Goal: Task Accomplishment & Management: Manage account settings

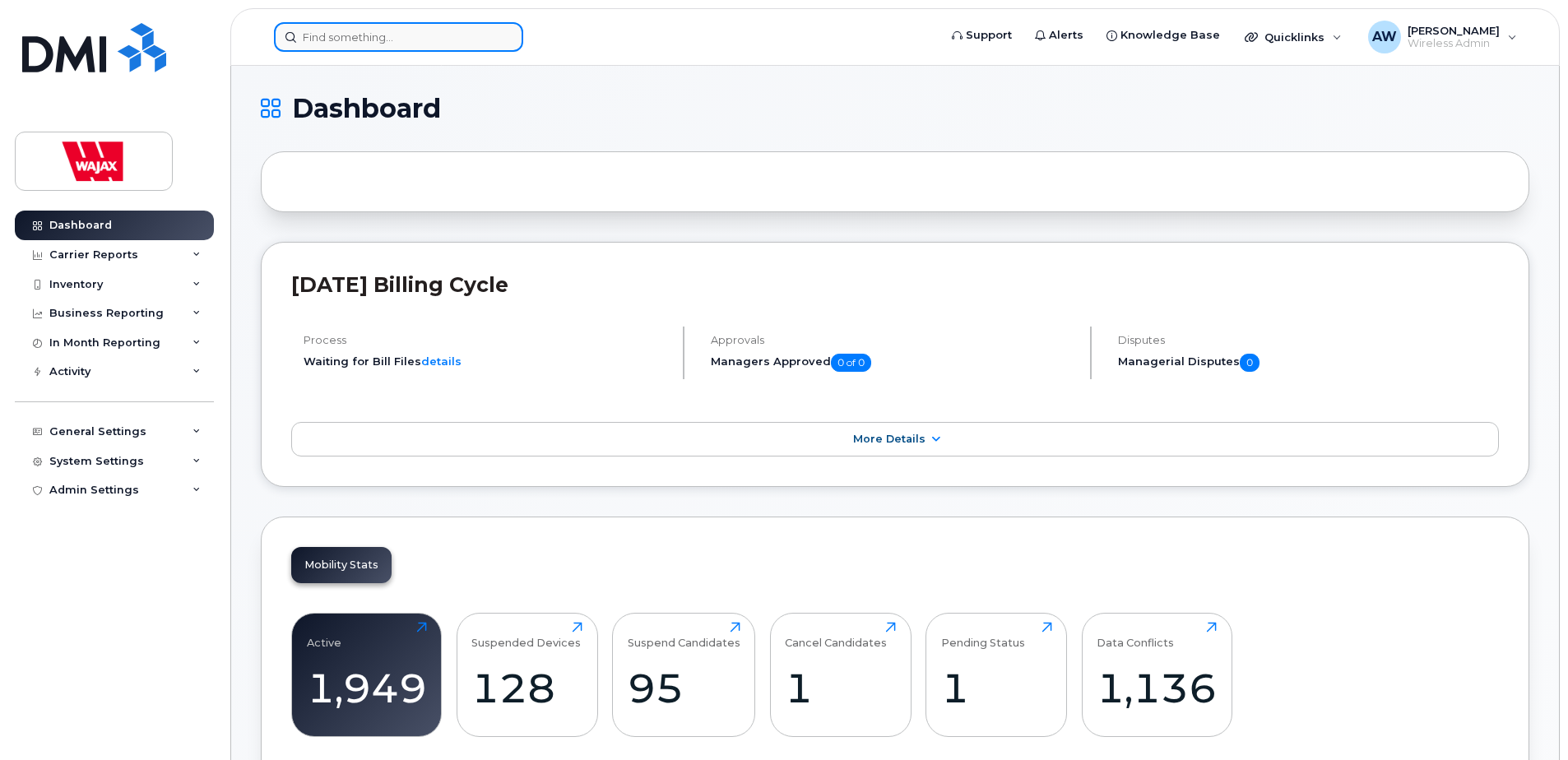
click at [341, 33] on input at bounding box center [398, 37] width 249 height 29
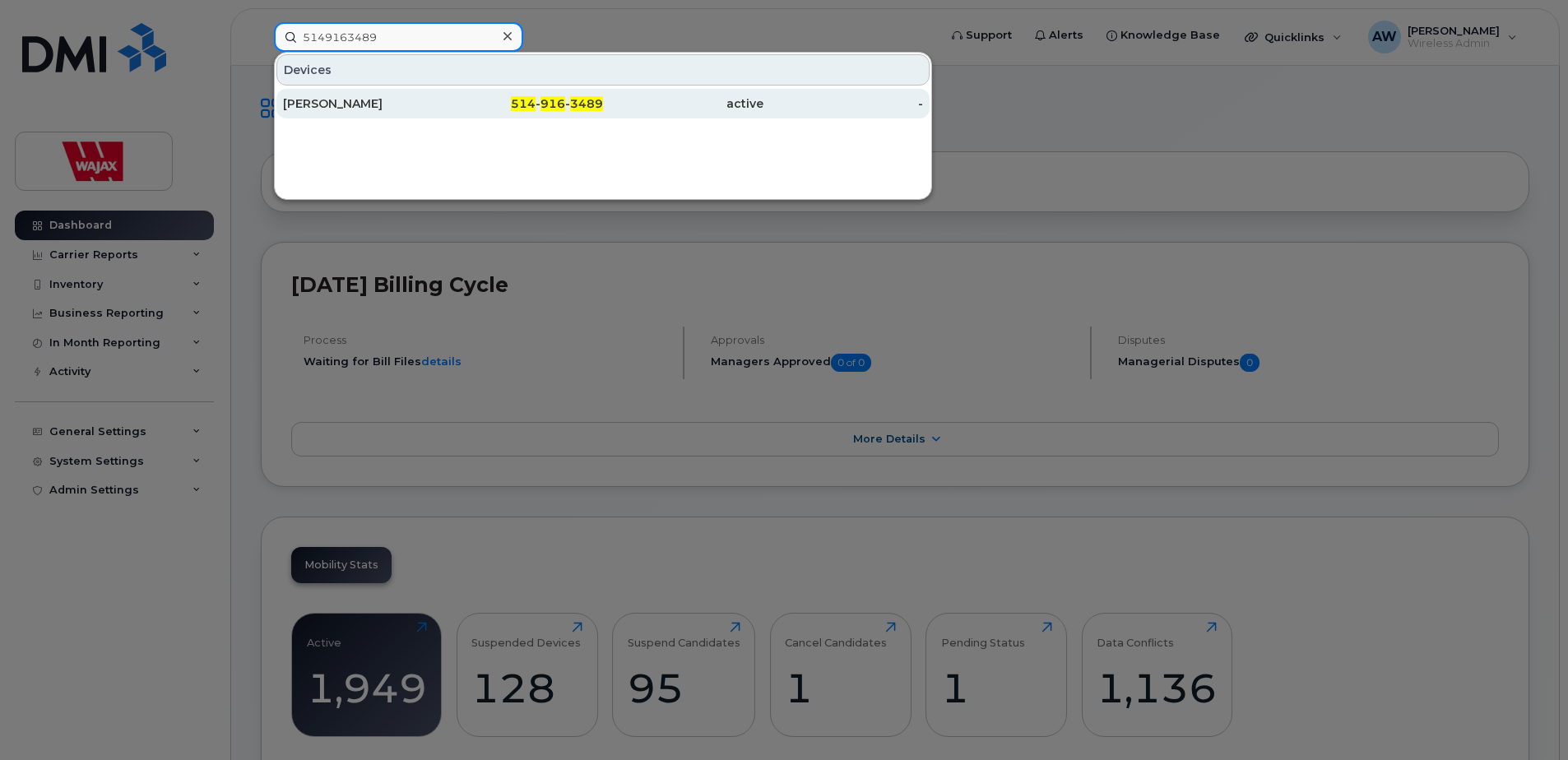
type input "5149163489"
click at [398, 111] on div "[PERSON_NAME]" at bounding box center [363, 103] width 161 height 16
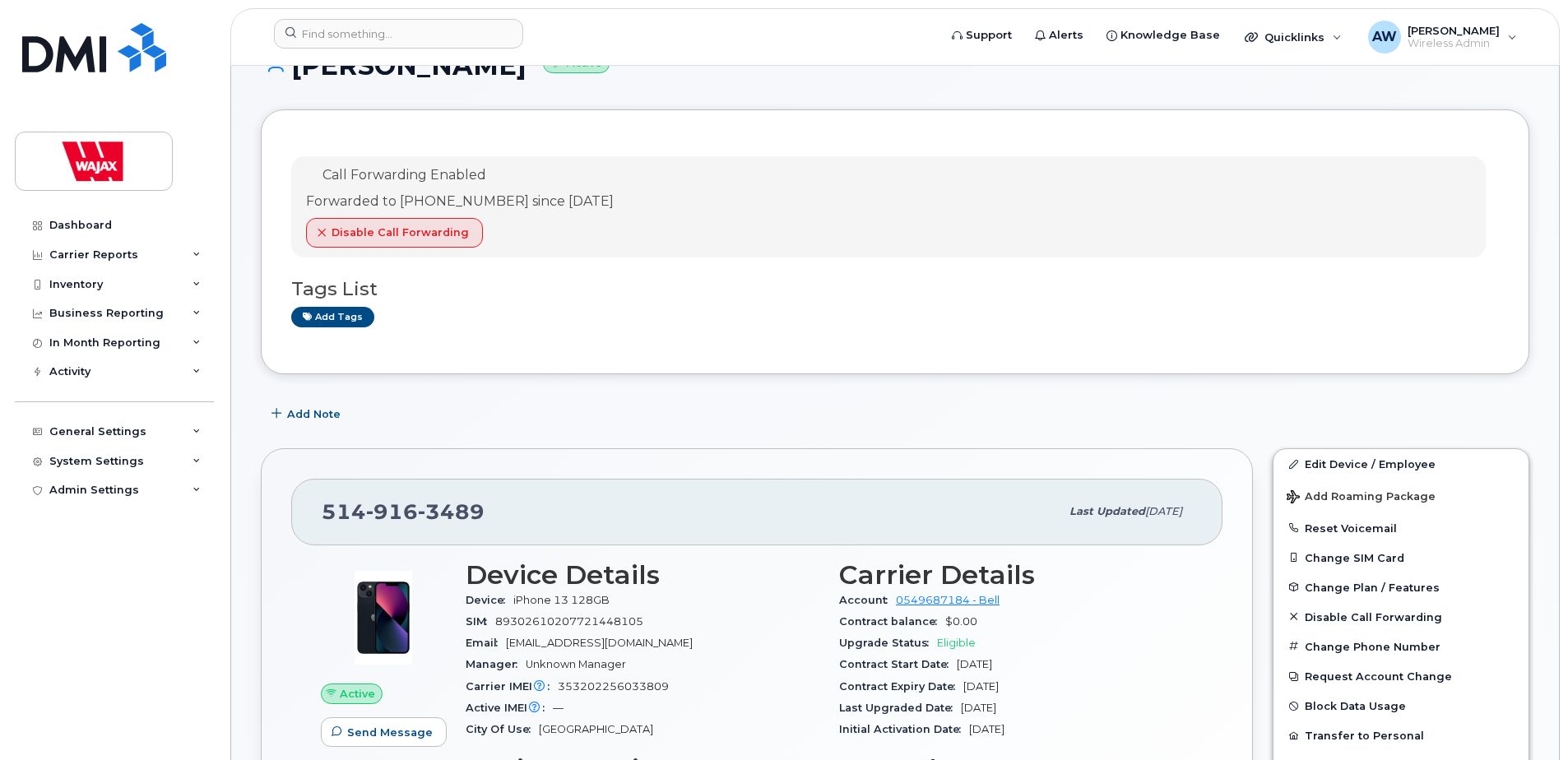
scroll to position [82, 0]
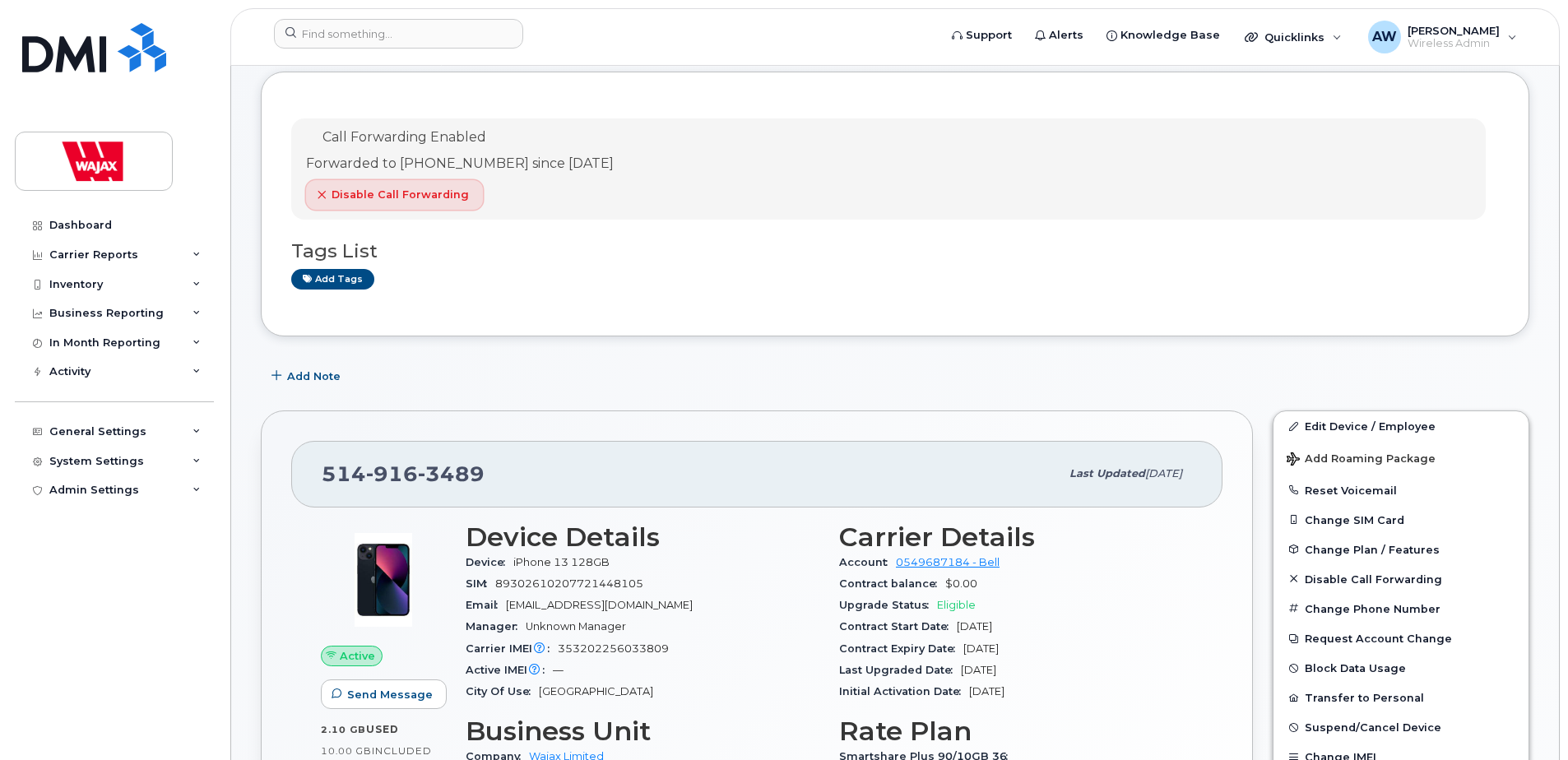
click at [329, 189] on button "Disable Call Forwarding" at bounding box center [394, 194] width 177 height 29
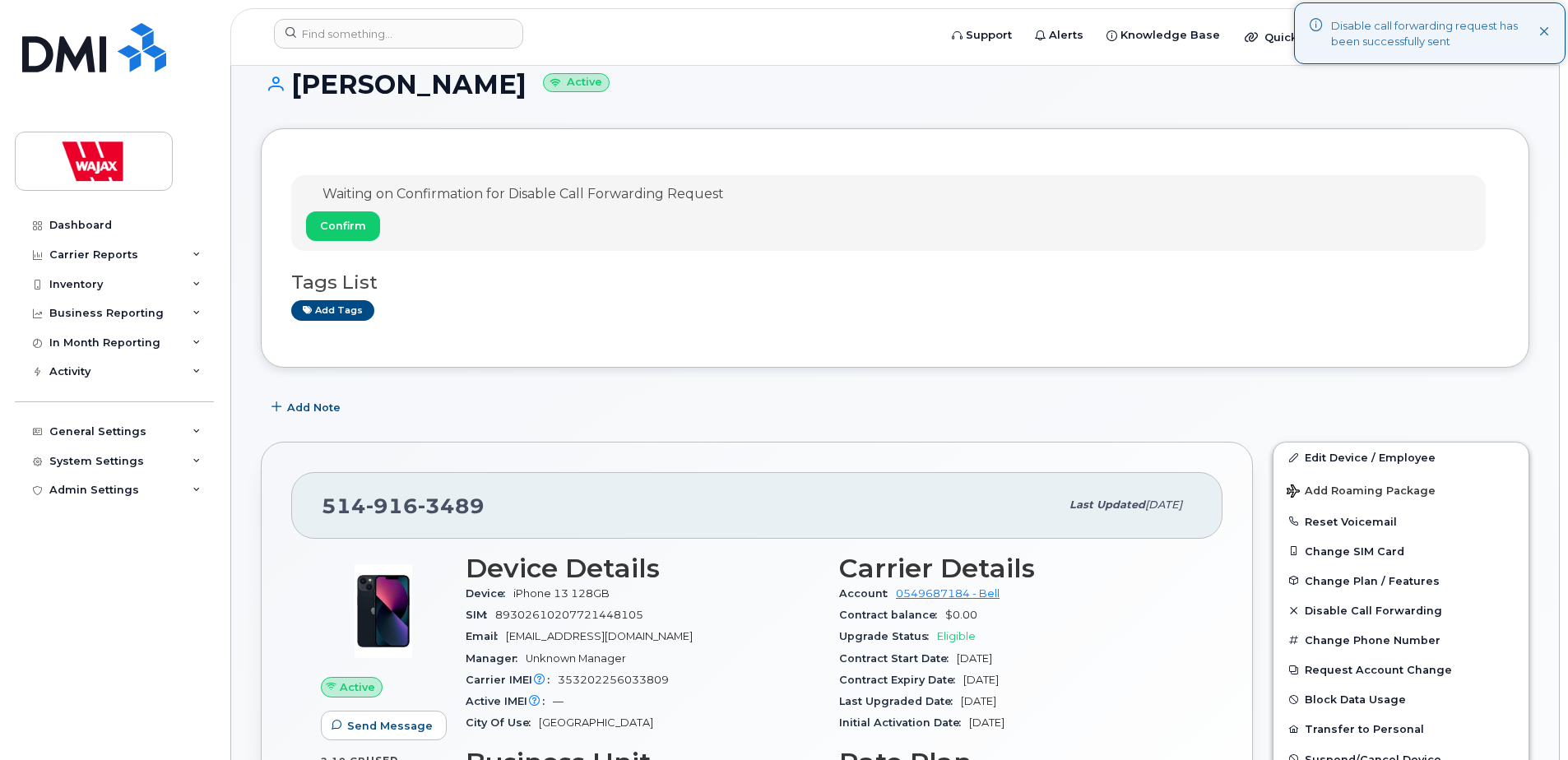
scroll to position [0, 0]
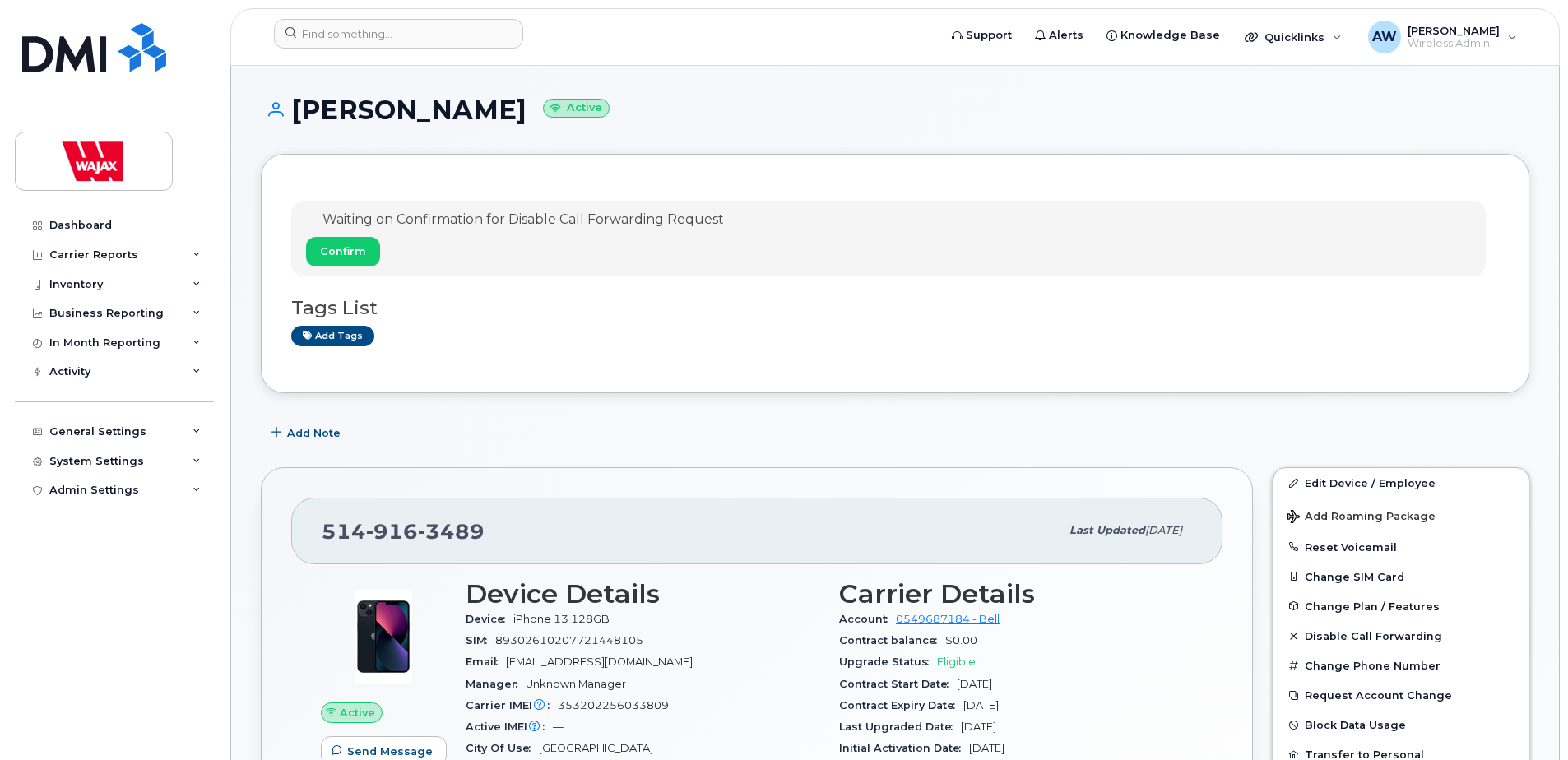
drag, startPoint x: 488, startPoint y: 110, endPoint x: 293, endPoint y: 102, distance: 195.2
click at [293, 102] on h1 "[PERSON_NAME] Active" at bounding box center [894, 110] width 1268 height 29
copy h1 "[PERSON_NAME]"
click at [429, 230] on div "Waiting on Confirmation for Disable Call Forwarding Request Confirm" at bounding box center [515, 238] width 418 height 56
click at [361, 252] on span "Confirm" at bounding box center [344, 252] width 46 height 16
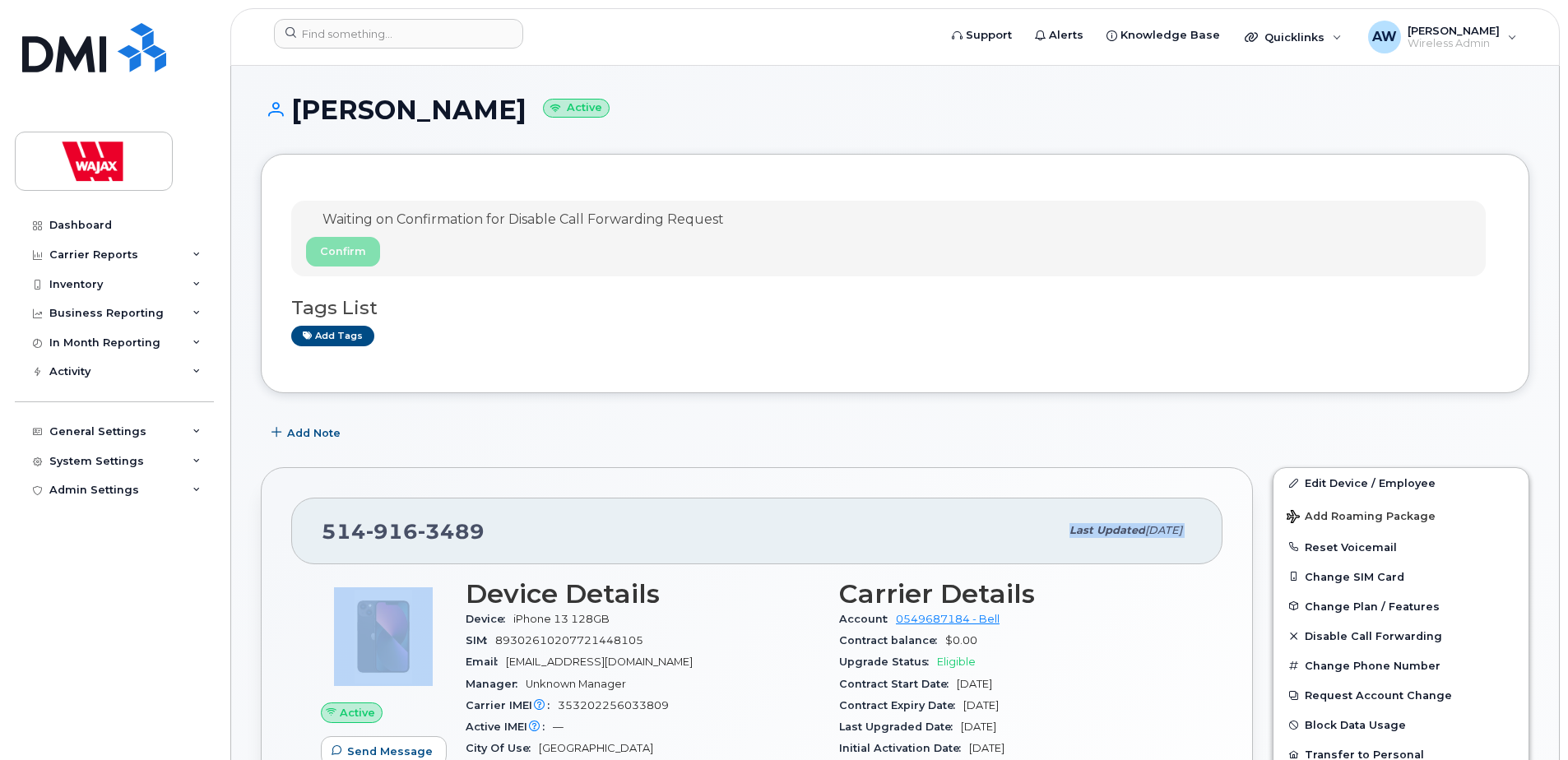
drag, startPoint x: 500, startPoint y: 538, endPoint x: 321, endPoint y: 540, distance: 179.0
click at [321, 540] on div "[PHONE_NUMBER] Last updated [DATE] Active Send Message 2.10 GB  used 10.00 GB  …" at bounding box center [757, 736] width 992 height 537
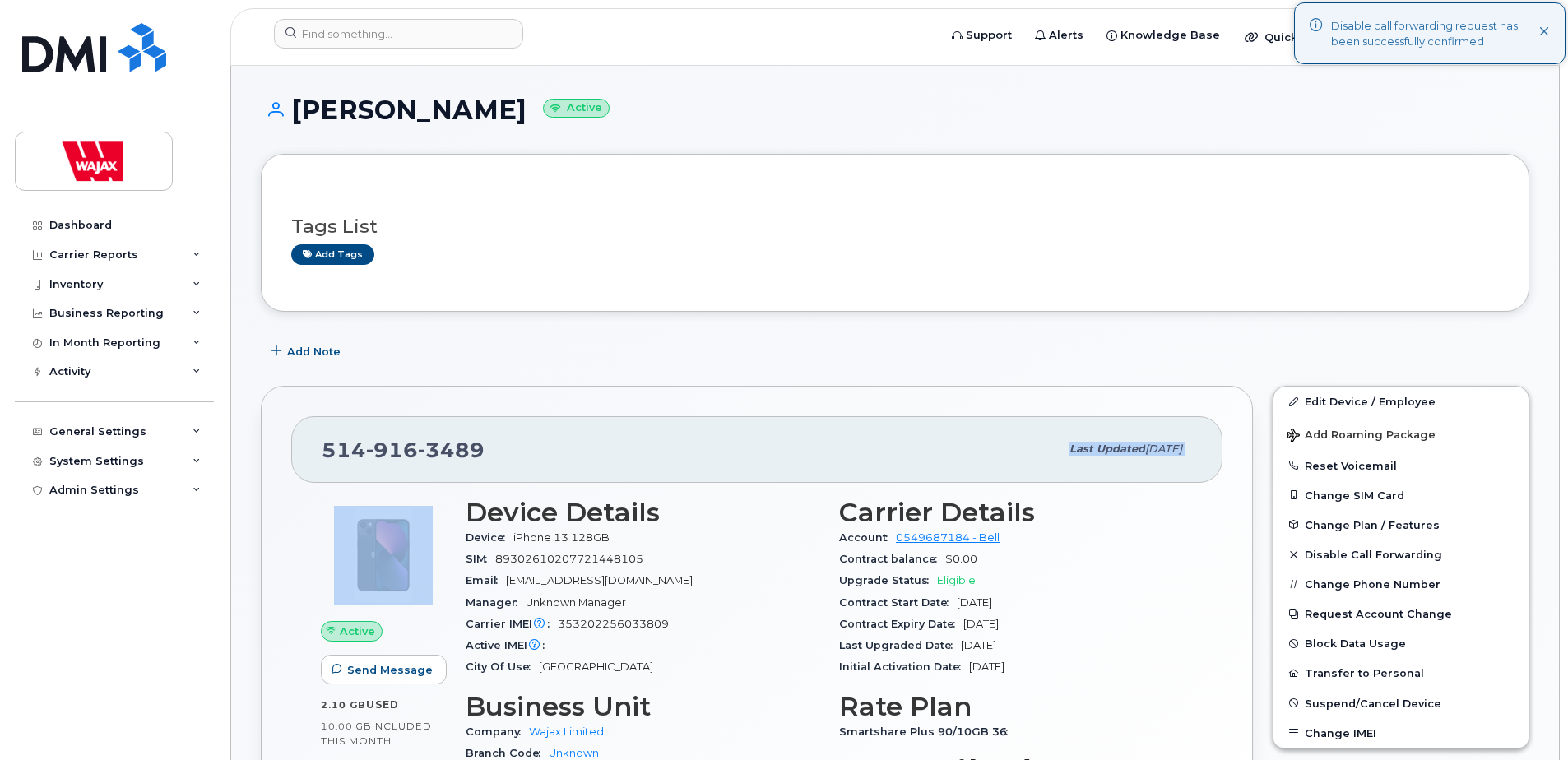
drag, startPoint x: 321, startPoint y: 540, endPoint x: 610, endPoint y: 450, distance: 302.7
click at [610, 450] on div "[PHONE_NUMBER]" at bounding box center [690, 449] width 738 height 35
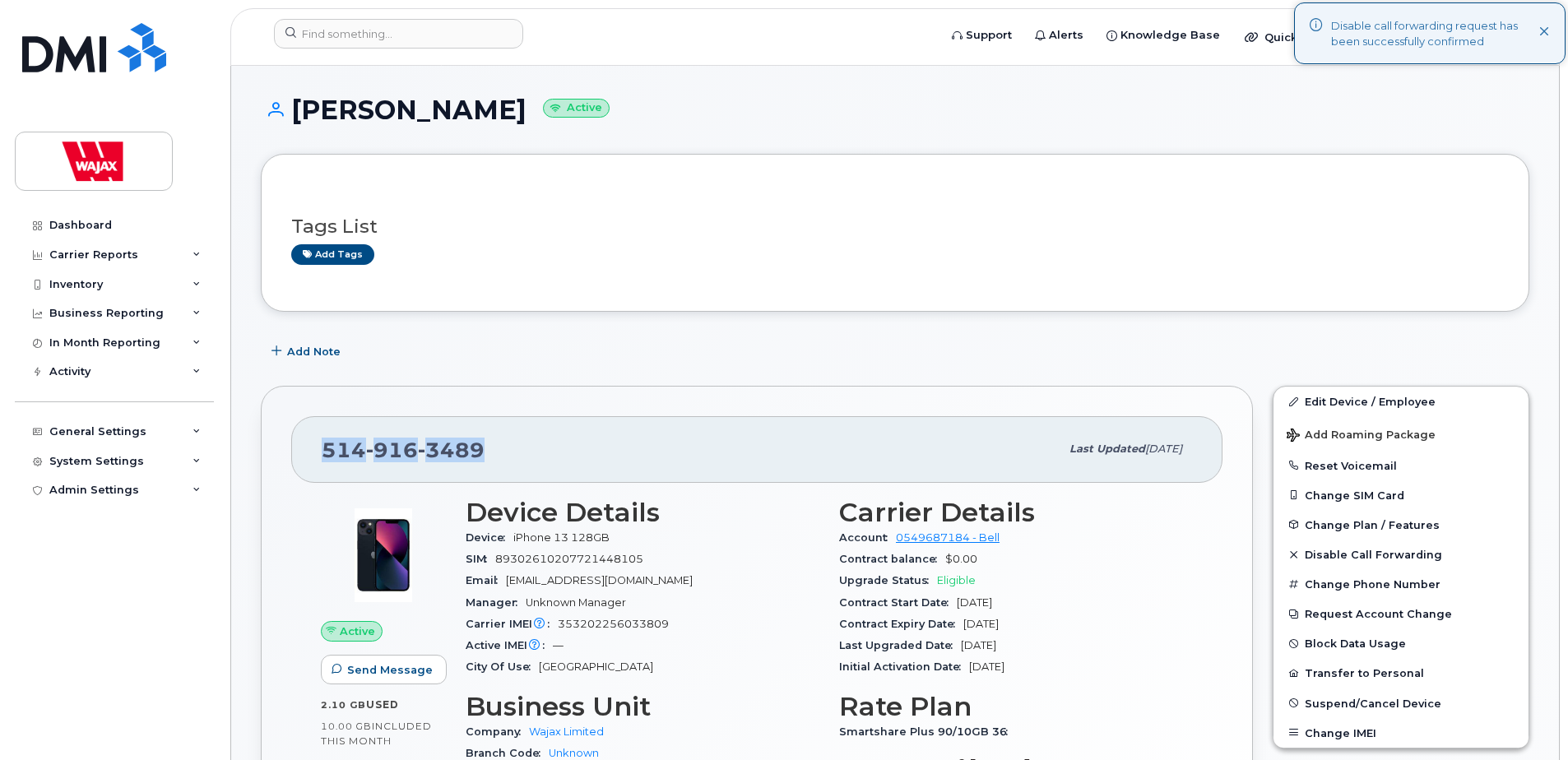
drag, startPoint x: 502, startPoint y: 462, endPoint x: 321, endPoint y: 458, distance: 181.0
click at [321, 458] on div "[PHONE_NUMBER]" at bounding box center [690, 449] width 738 height 35
copy span "[PHONE_NUMBER]"
